Goal: Task Accomplishment & Management: Use online tool/utility

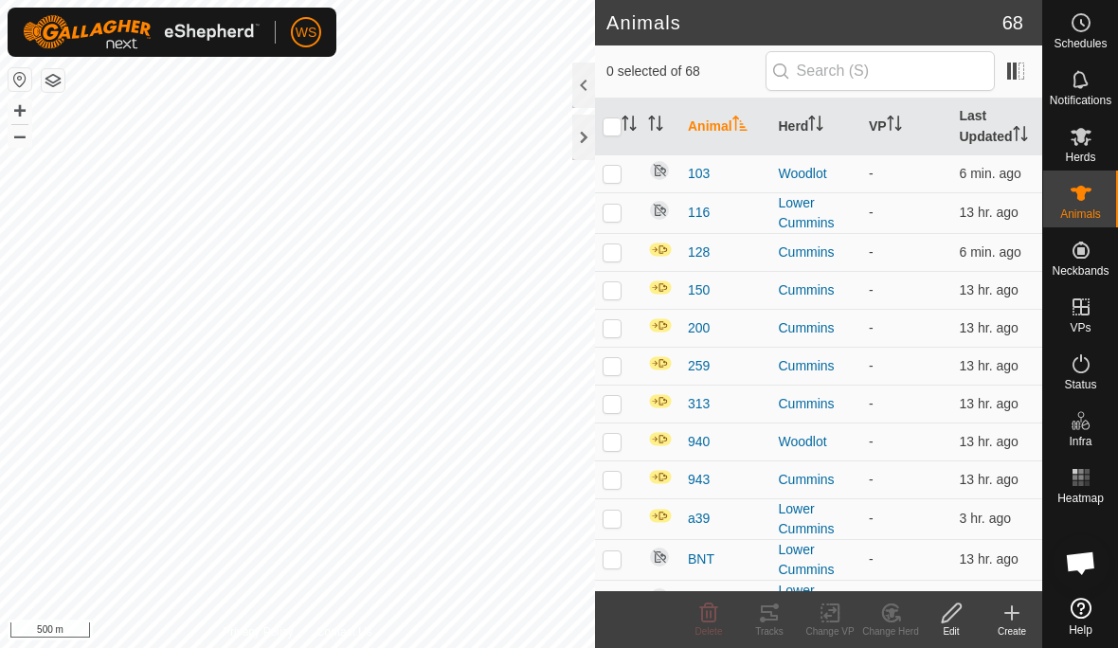
checkbox input "true"
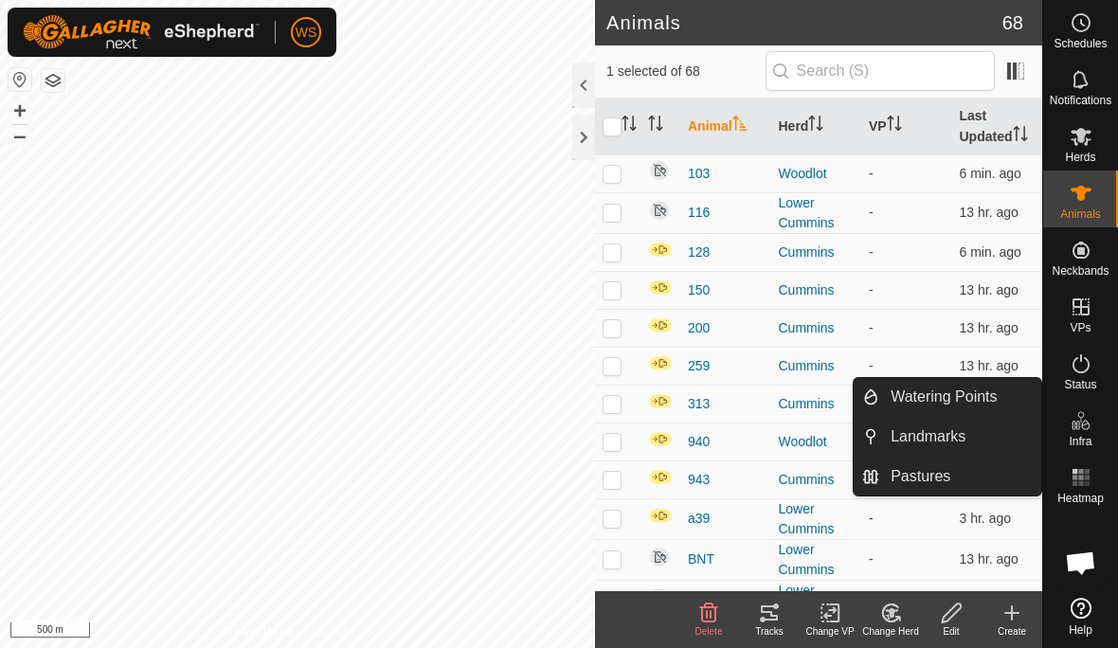
click at [994, 402] on span "Watering Points" at bounding box center [943, 397] width 106 height 23
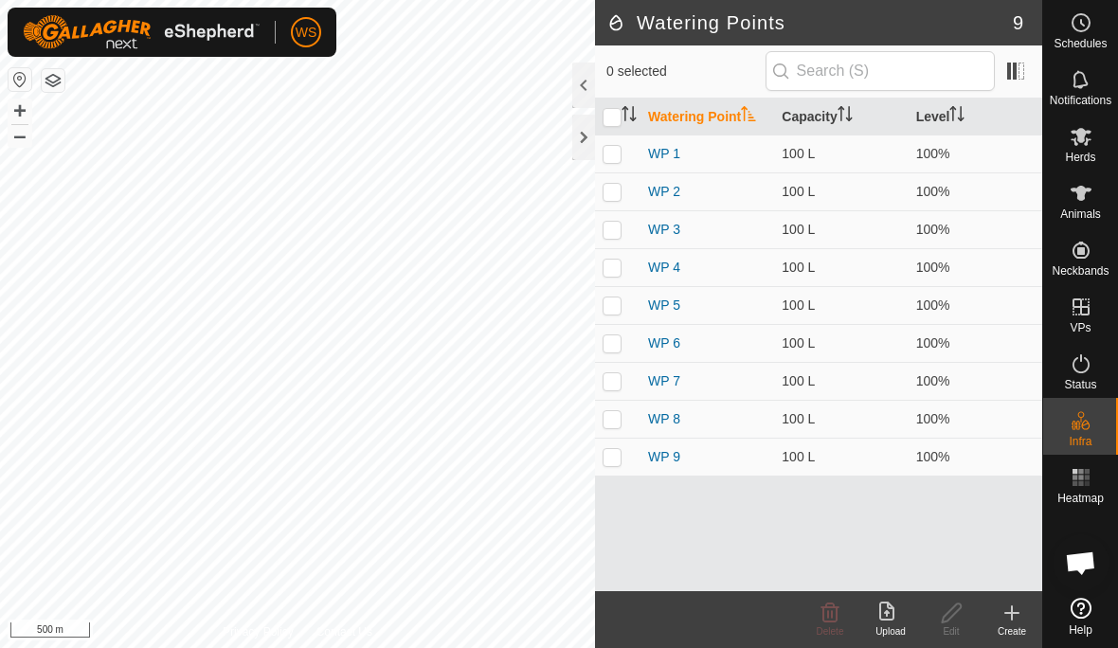
click at [1006, 616] on icon at bounding box center [1011, 612] width 23 height 23
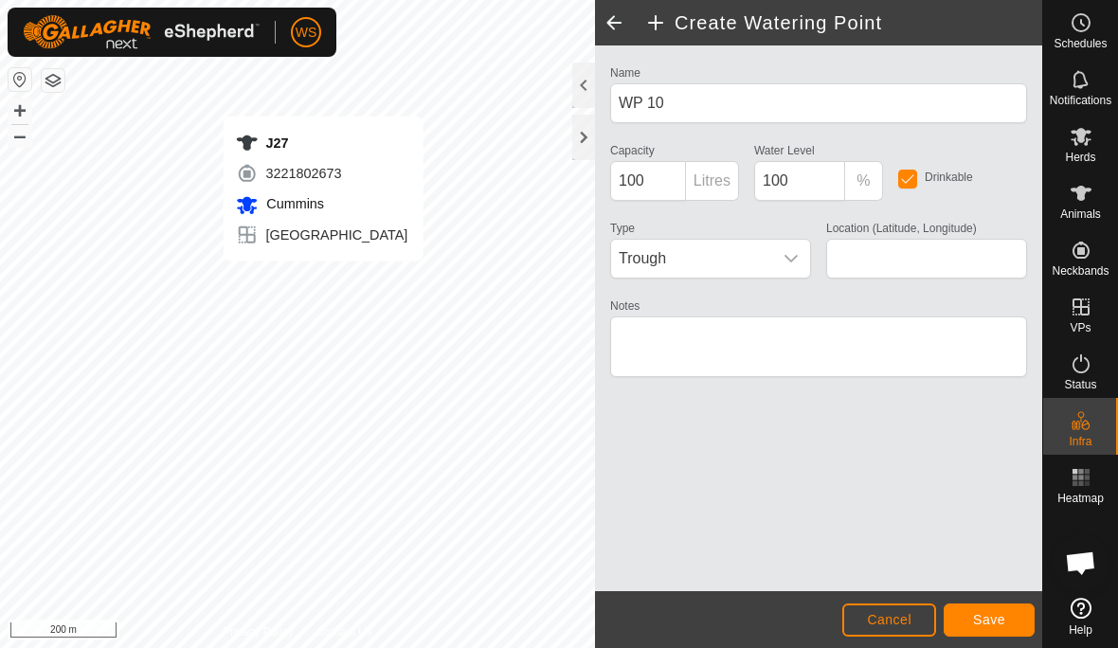
type input "50.839897, -118.728937"
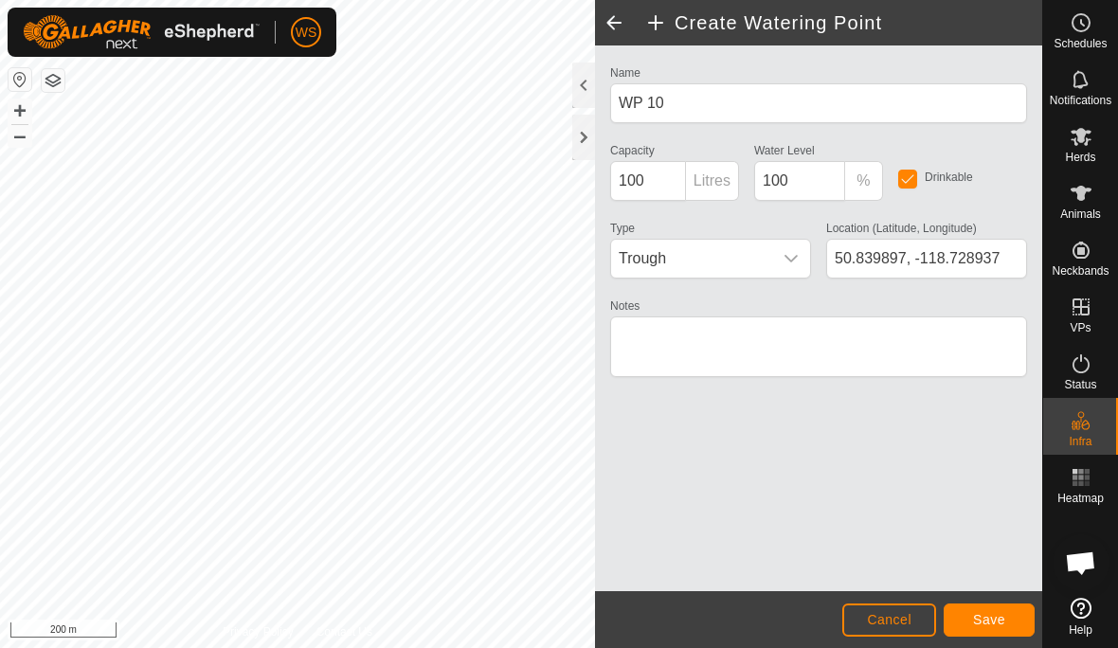
click at [893, 619] on span "Cancel" at bounding box center [889, 619] width 45 height 15
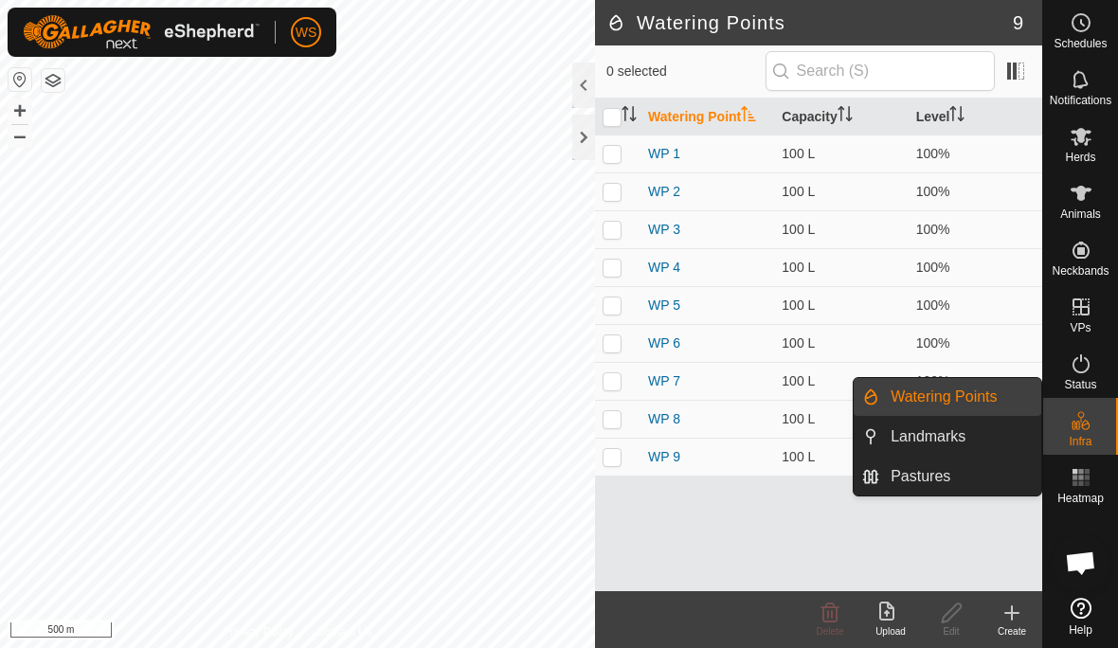
click at [586, 135] on div at bounding box center [583, 137] width 23 height 45
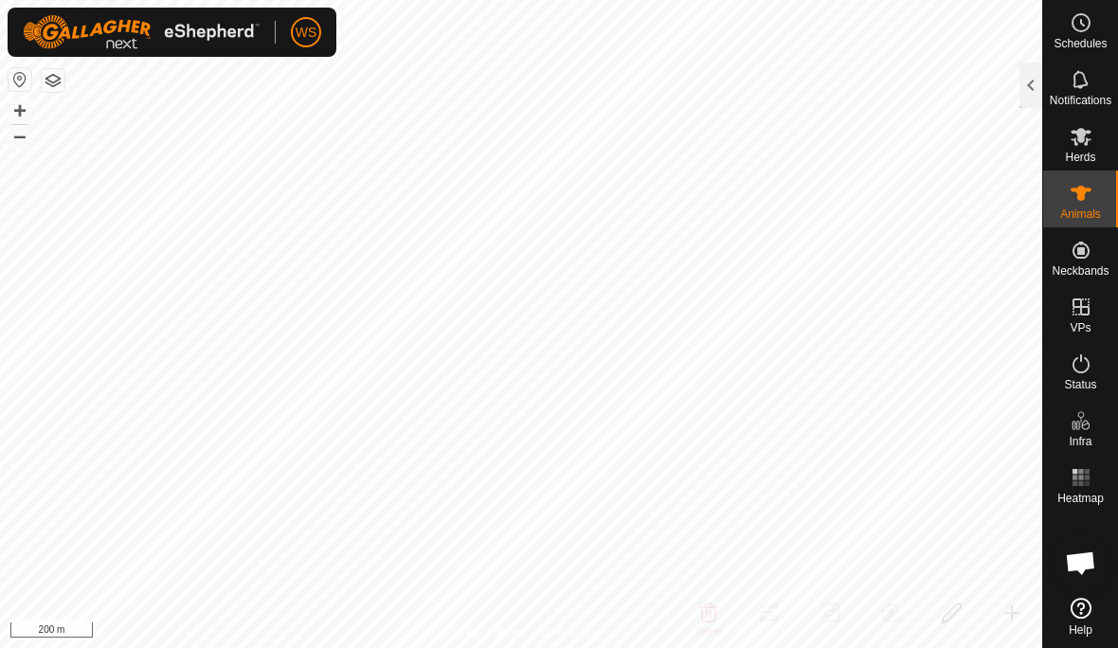
checkbox input "true"
click at [1023, 84] on div at bounding box center [1030, 85] width 23 height 45
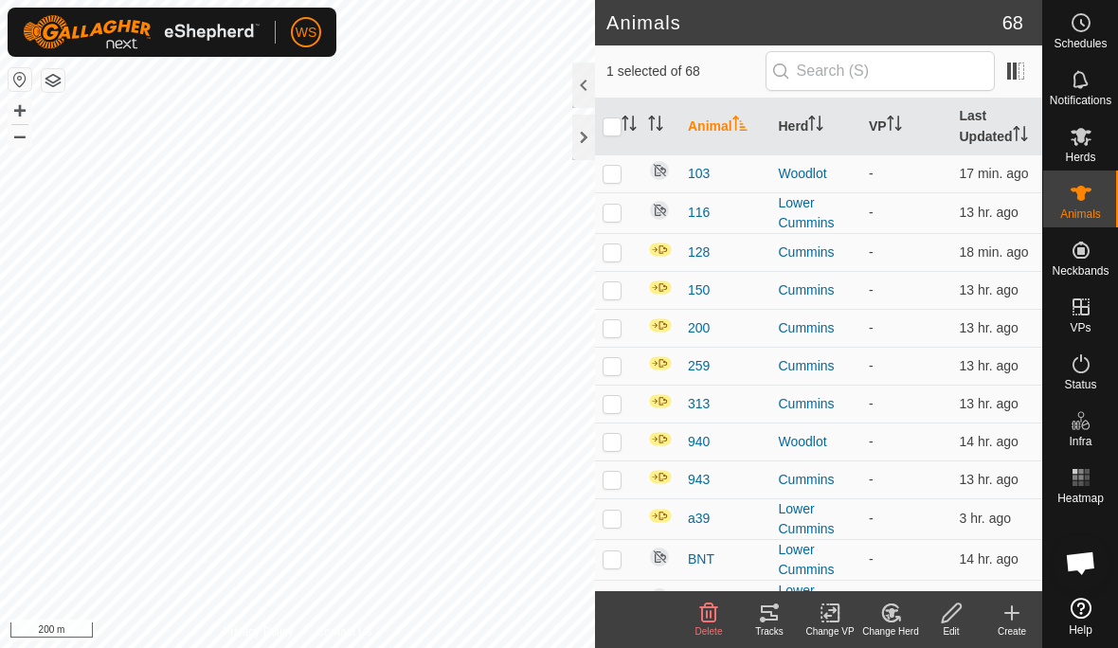
click at [768, 616] on icon at bounding box center [769, 612] width 23 height 23
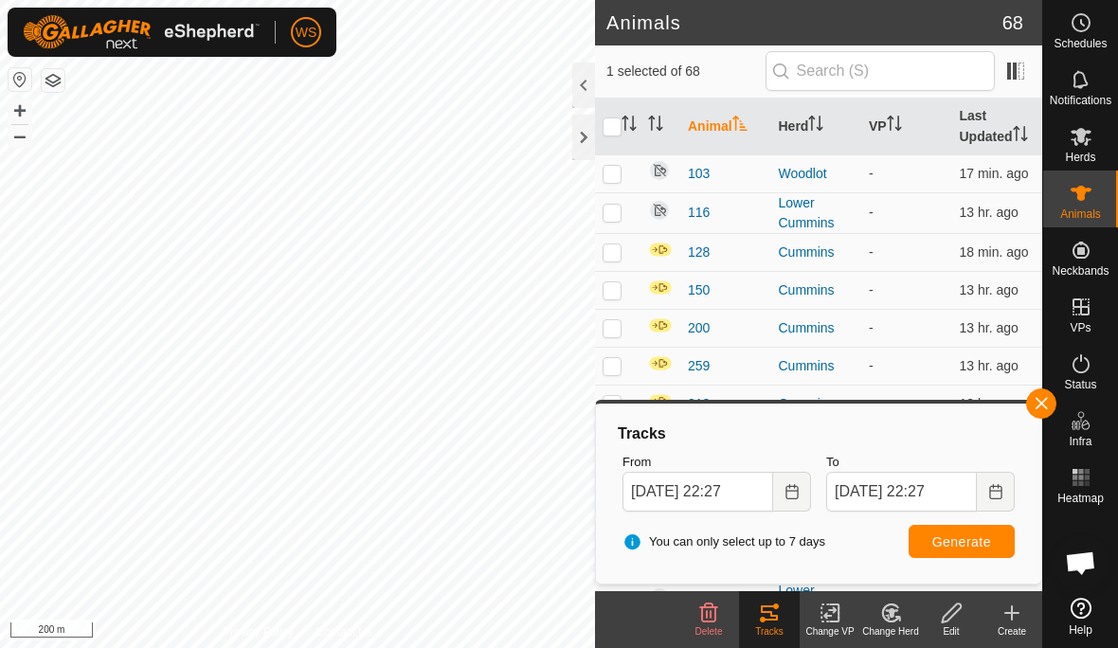
click at [795, 496] on icon "Choose Date" at bounding box center [791, 491] width 15 height 15
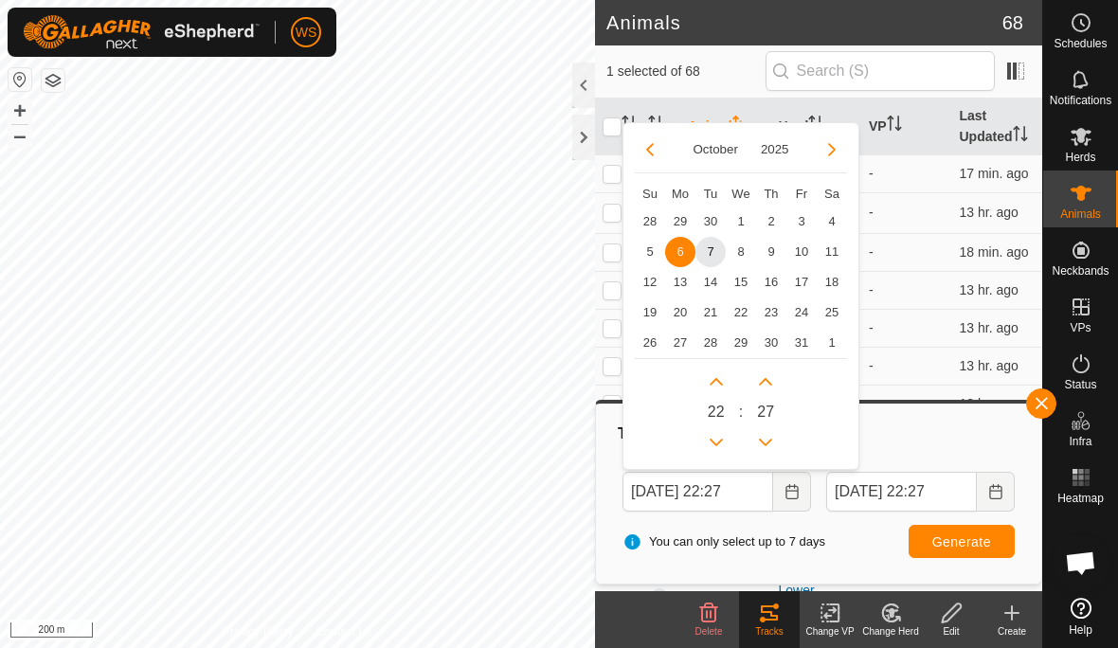
click at [788, 218] on span "3" at bounding box center [801, 221] width 30 height 30
type input "[DATE] 22:27"
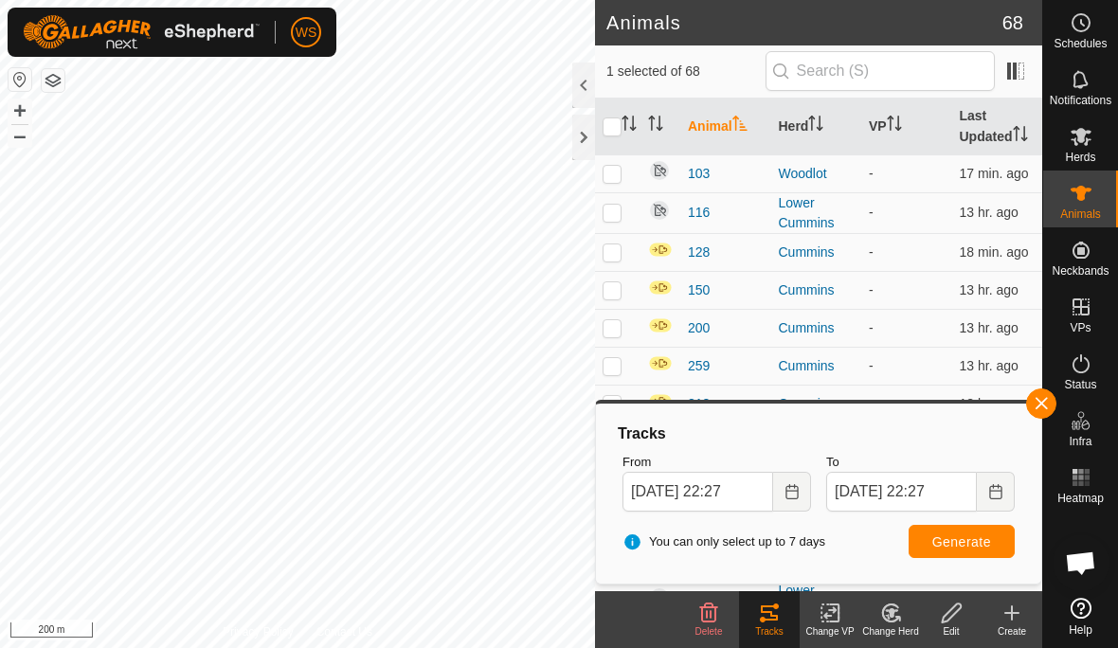
click at [995, 547] on button "Generate" at bounding box center [961, 541] width 106 height 33
